Goal: Find specific page/section: Find specific page/section

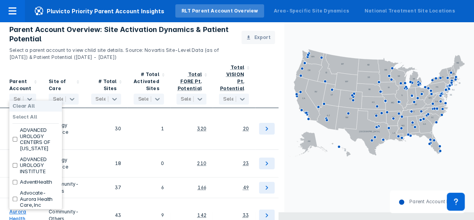
click at [18, 100] on div "Parent Account 167 results available. Use Up and Down to choose options, press …" at bounding box center [21, 84] width 42 height 47
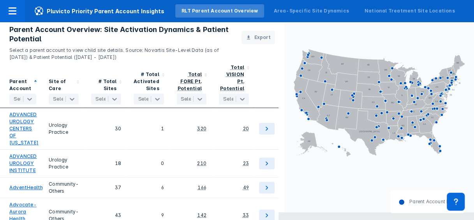
scroll to position [9, 0]
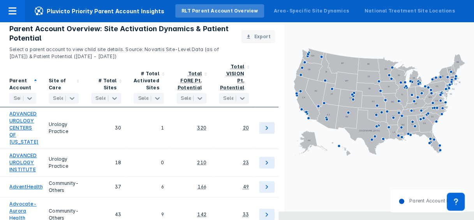
click at [18, 100] on div "Parent Account Select..." at bounding box center [21, 83] width 42 height 47
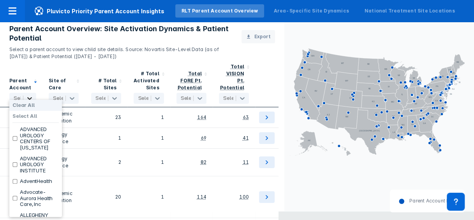
click at [32, 94] on icon at bounding box center [30, 98] width 8 height 8
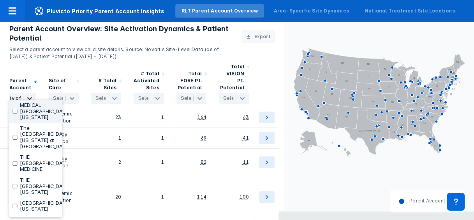
type input "university of r"
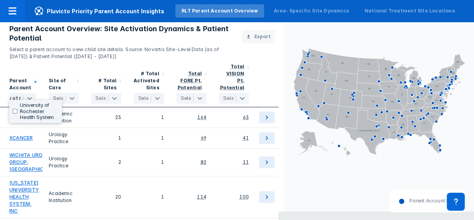
click at [14, 109] on input "checkbox" at bounding box center [14, 111] width 5 height 5
checkbox input "true"
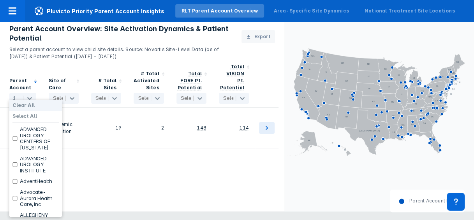
scroll to position [0, 0]
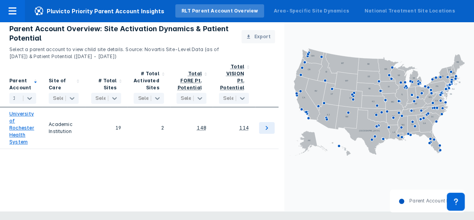
click at [111, 146] on div "Parent Account 1 selected Site of Care Select... # Total Sites Select... # Tota…" at bounding box center [142, 143] width 284 height 167
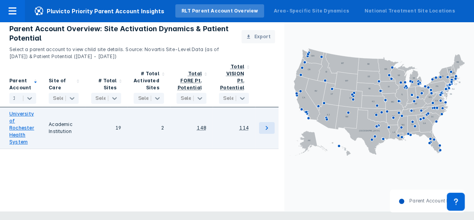
click at [17, 133] on link "University of Rochester Health System" at bounding box center [22, 127] width 27 height 35
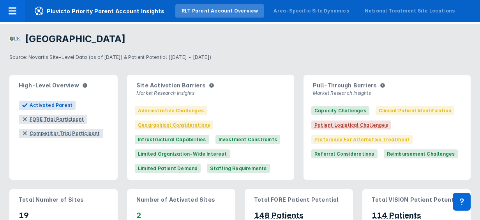
scroll to position [4, 0]
